Goal: Information Seeking & Learning: Learn about a topic

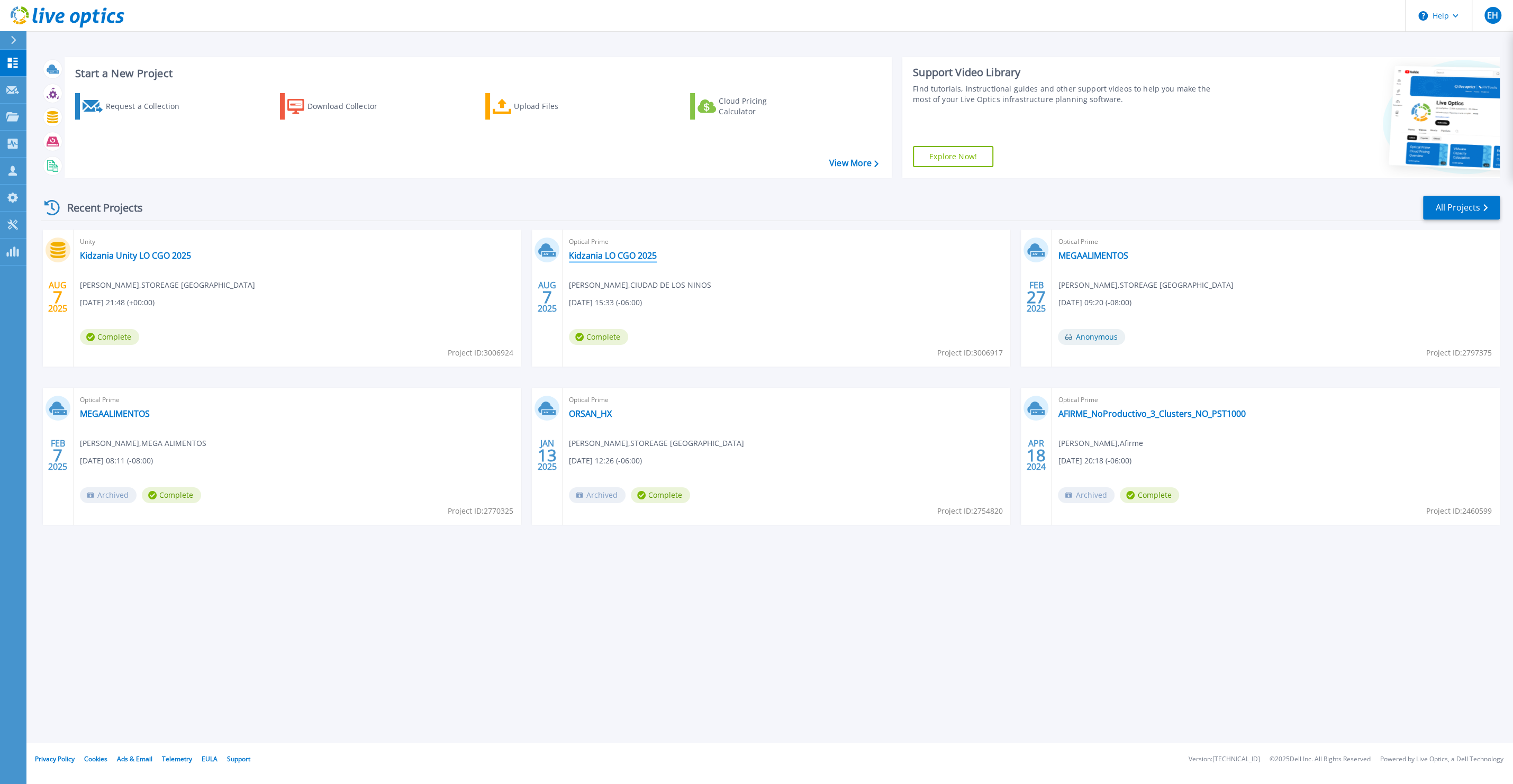
click at [620, 260] on link "Kidzania LO CGO 2025" at bounding box center [613, 256] width 88 height 11
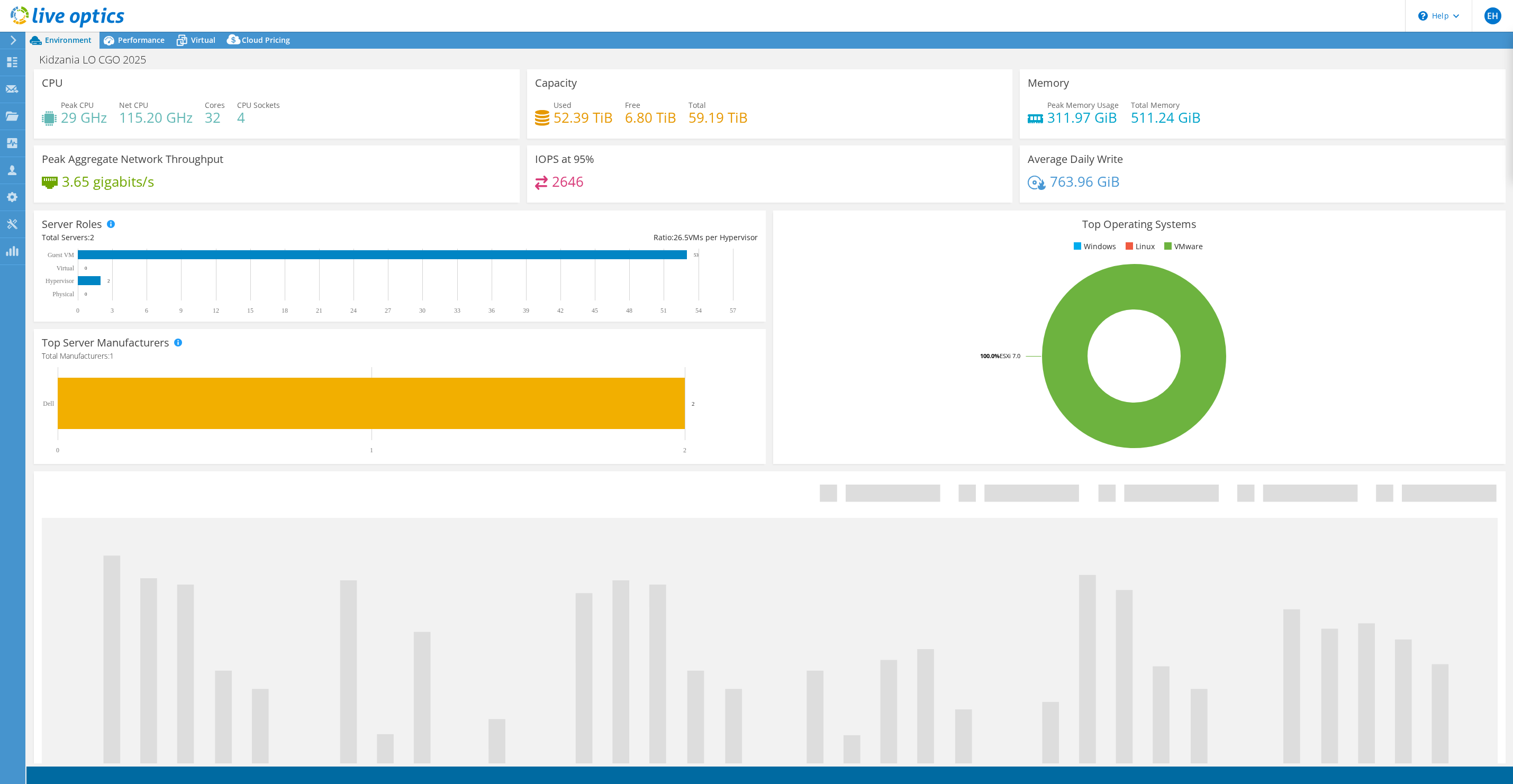
select select "USD"
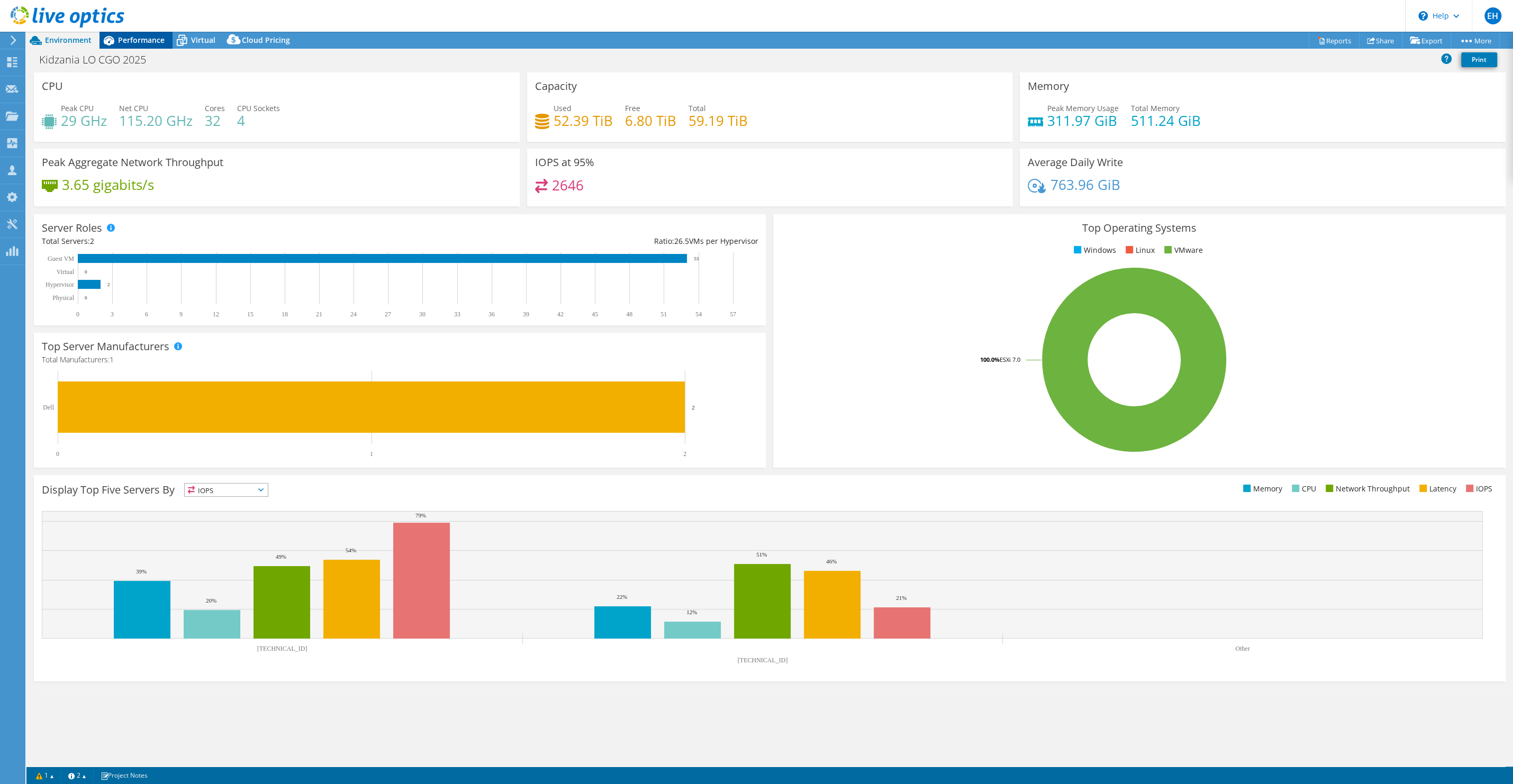
click at [146, 42] on span "Performance" at bounding box center [141, 40] width 46 height 10
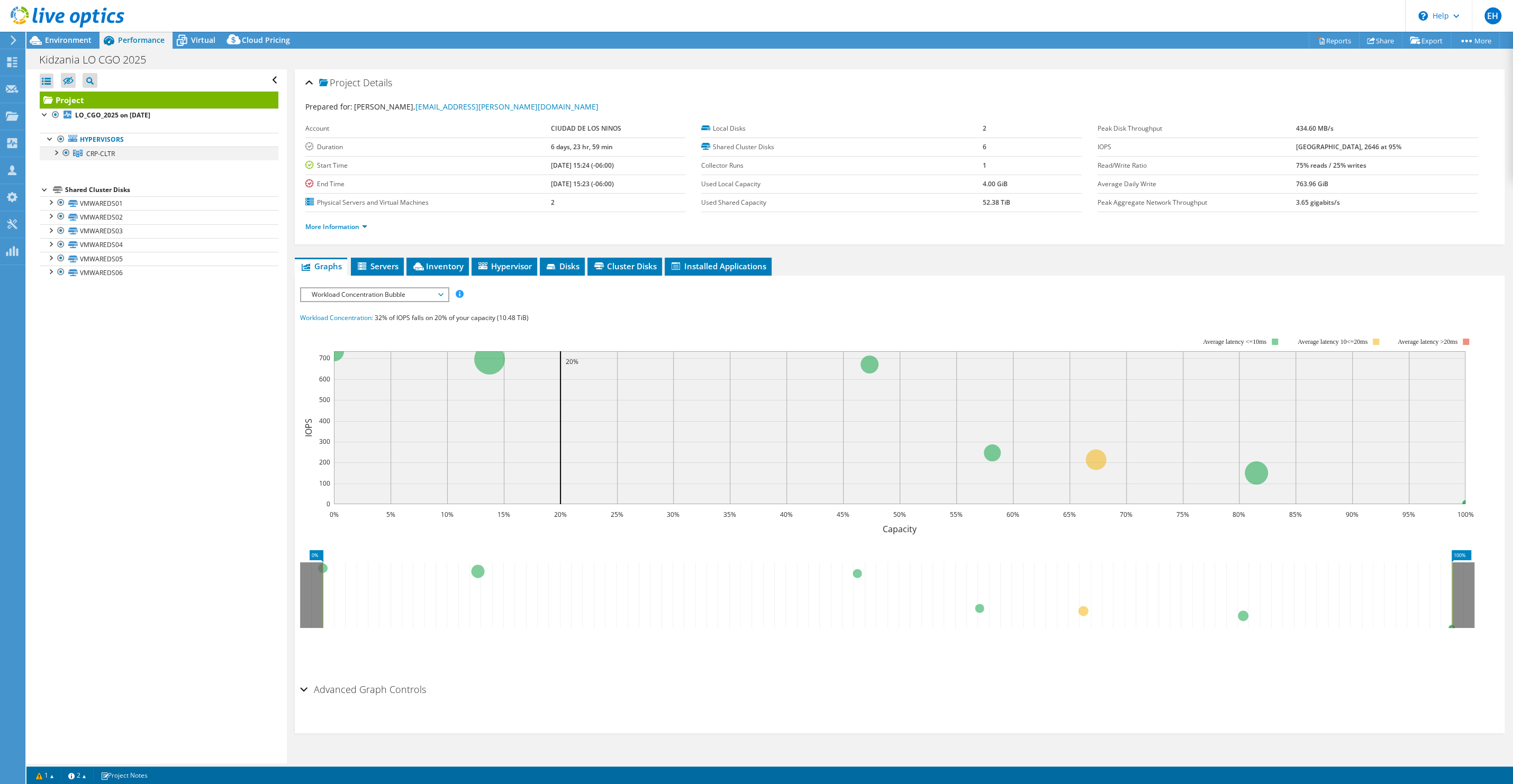
click at [59, 153] on div at bounding box center [55, 152] width 11 height 11
click at [98, 168] on link "[TECHNICAL_ID]" at bounding box center [159, 167] width 238 height 14
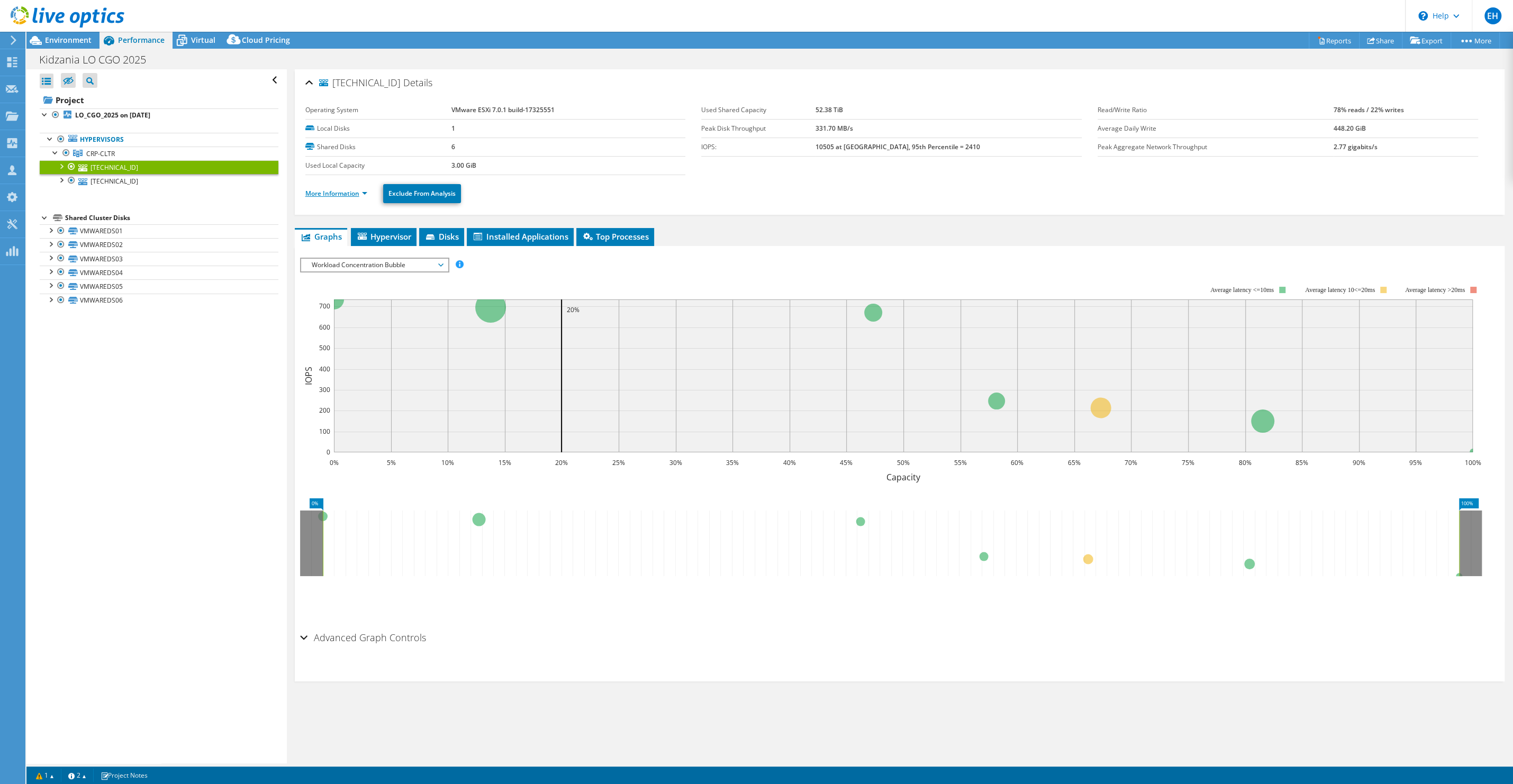
click at [365, 197] on link "More Information" at bounding box center [336, 193] width 62 height 9
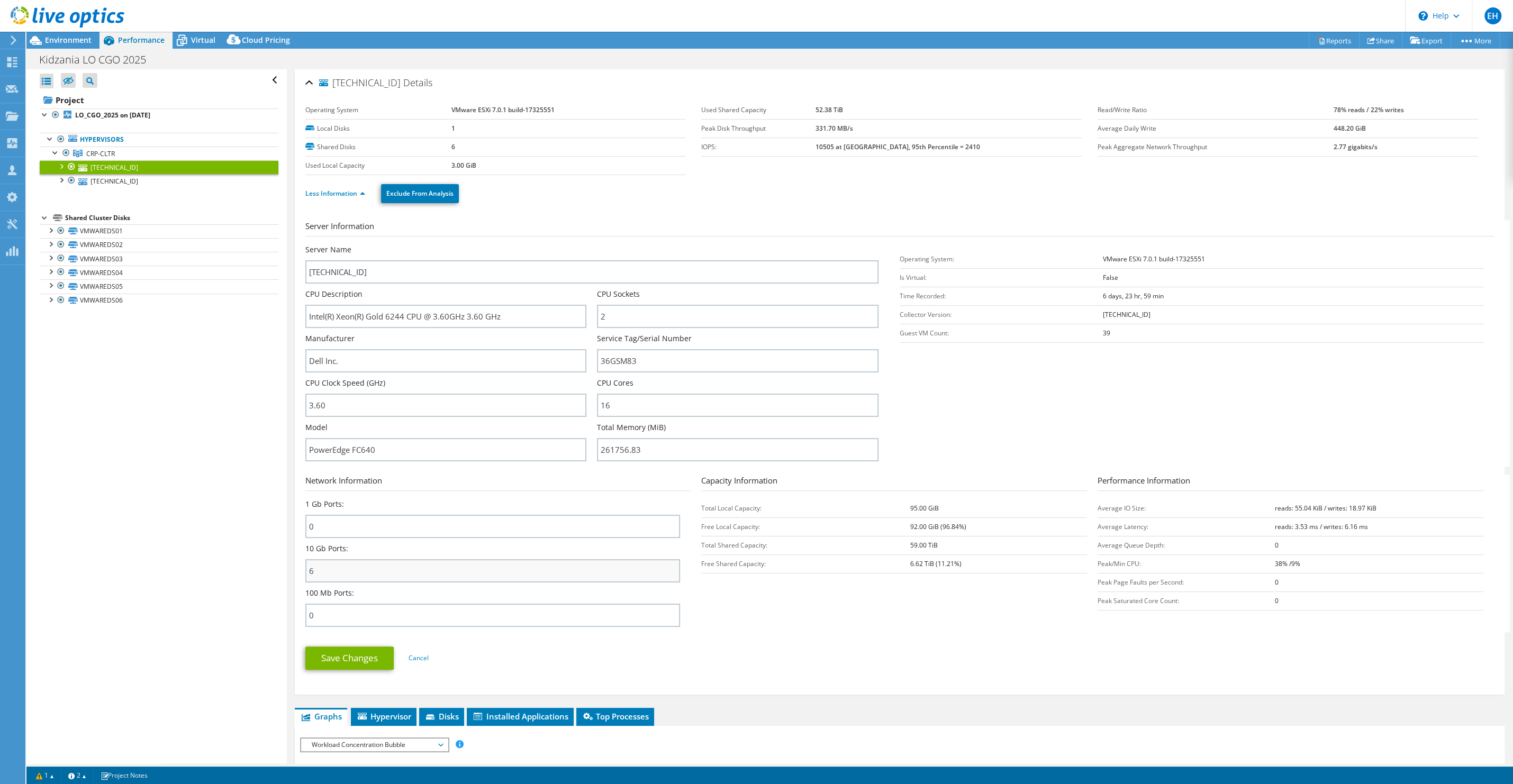
drag, startPoint x: 305, startPoint y: 550, endPoint x: 312, endPoint y: 565, distance: 16.6
click at [312, 565] on div "[TECHNICAL_ID] Details Operating System VMware ESXi 7.0.1 build-17325551 Local …" at bounding box center [899, 381] width 1210 height 625
click at [313, 566] on input "6" at bounding box center [492, 570] width 375 height 23
drag, startPoint x: 321, startPoint y: 566, endPoint x: 309, endPoint y: 552, distance: 18.4
click at [309, 559] on input "6" at bounding box center [492, 570] width 375 height 23
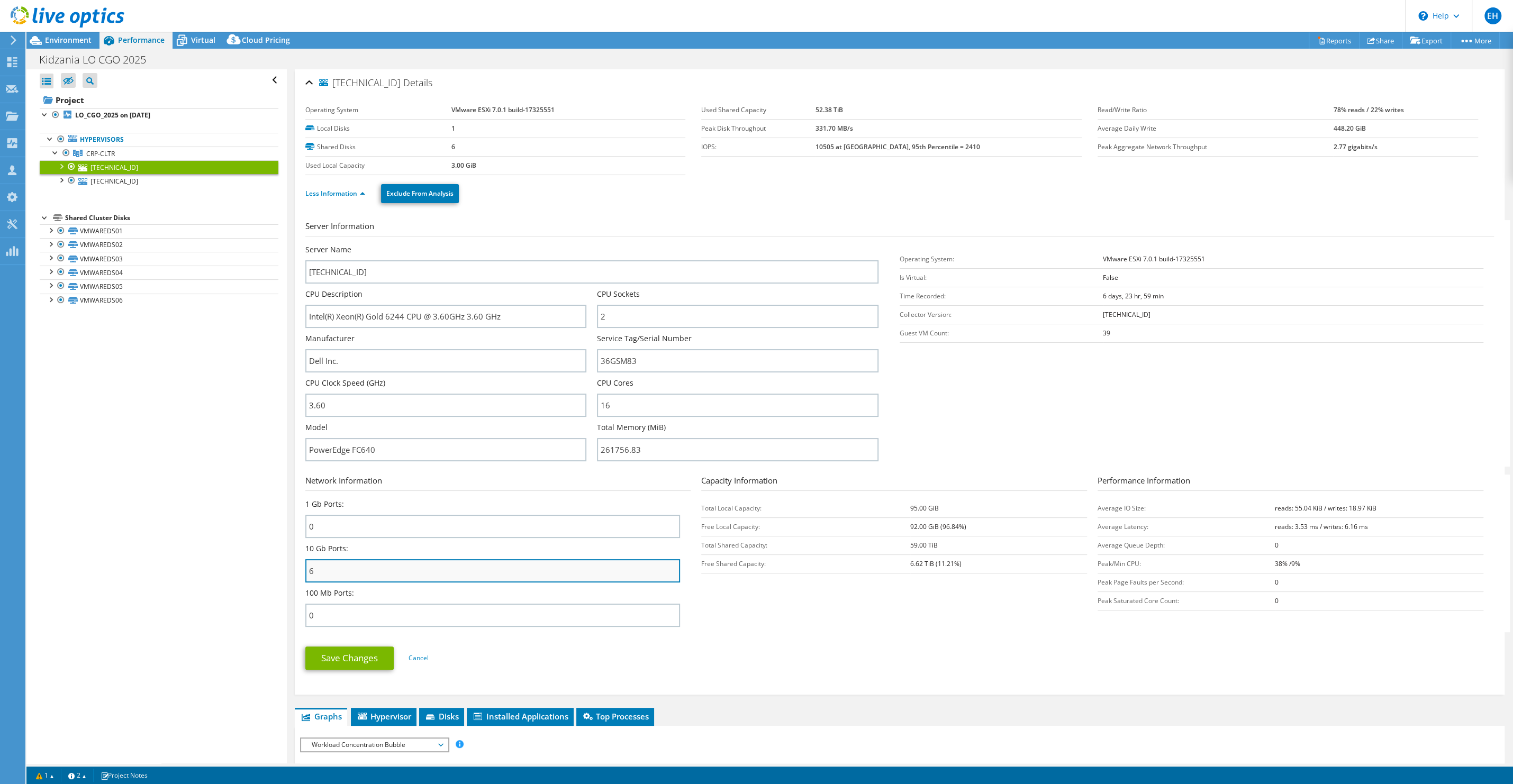
click at [329, 564] on input "6" at bounding box center [492, 570] width 375 height 23
